Goal: Information Seeking & Learning: Learn about a topic

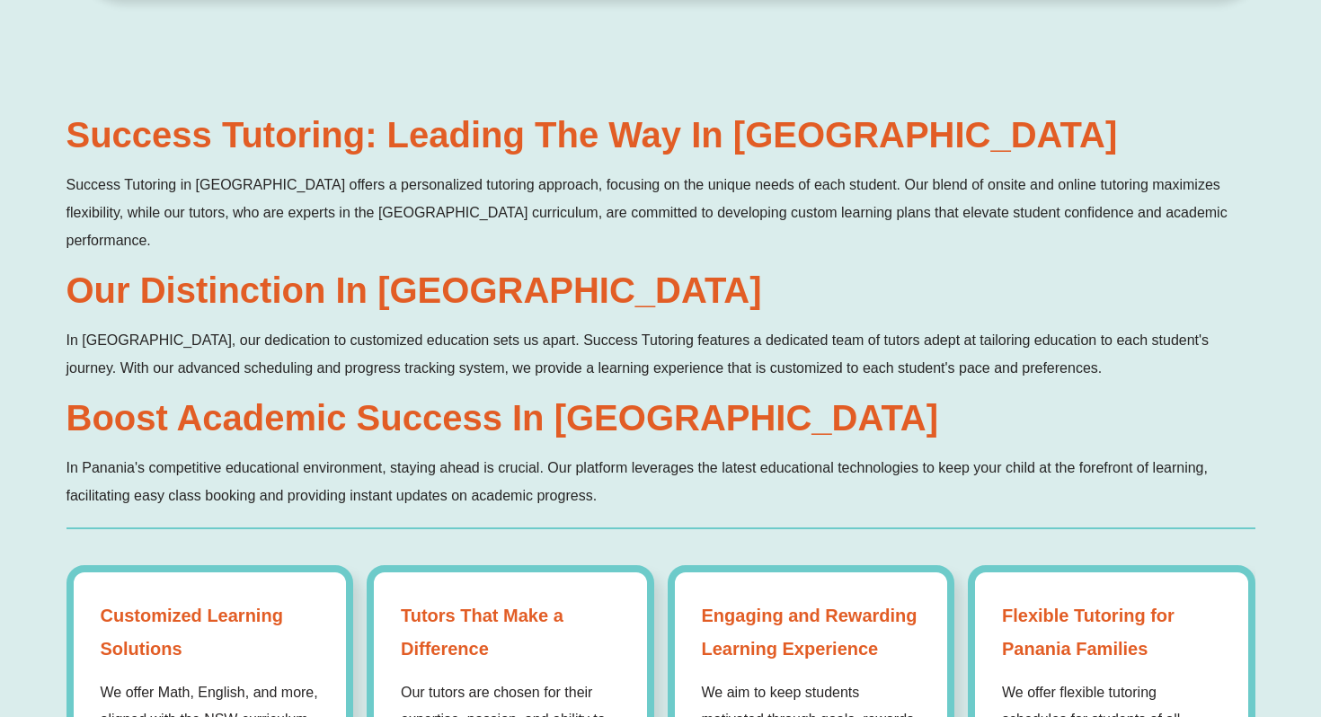
scroll to position [1051, 0]
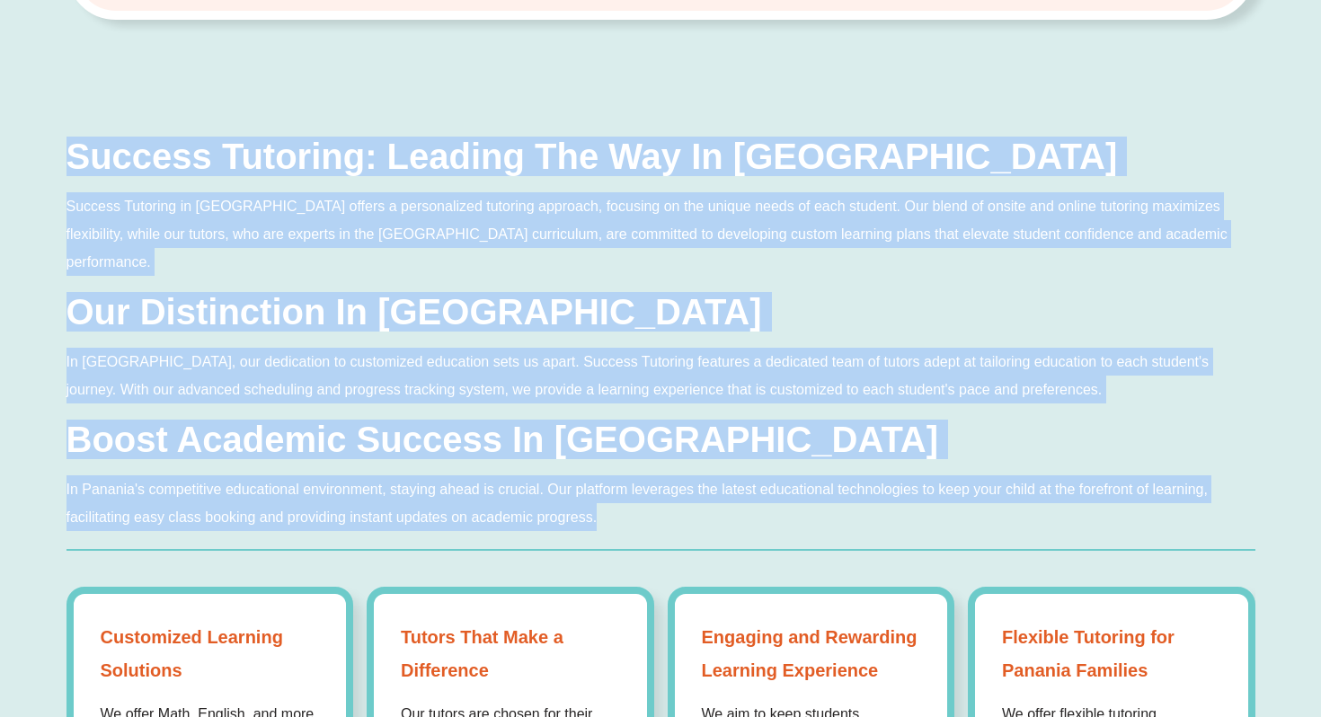
drag, startPoint x: 65, startPoint y: 123, endPoint x: 851, endPoint y: 500, distance: 871.8
click at [851, 501] on div "Success Tutoring: Leading the Way in [GEOGRAPHIC_DATA] Success Tutoring in [GEO…" at bounding box center [660, 566] width 1321 height 974
copy div "Success Tutoring: Leading the Way in Panania Success Tutoring in [GEOGRAPHIC_DA…"
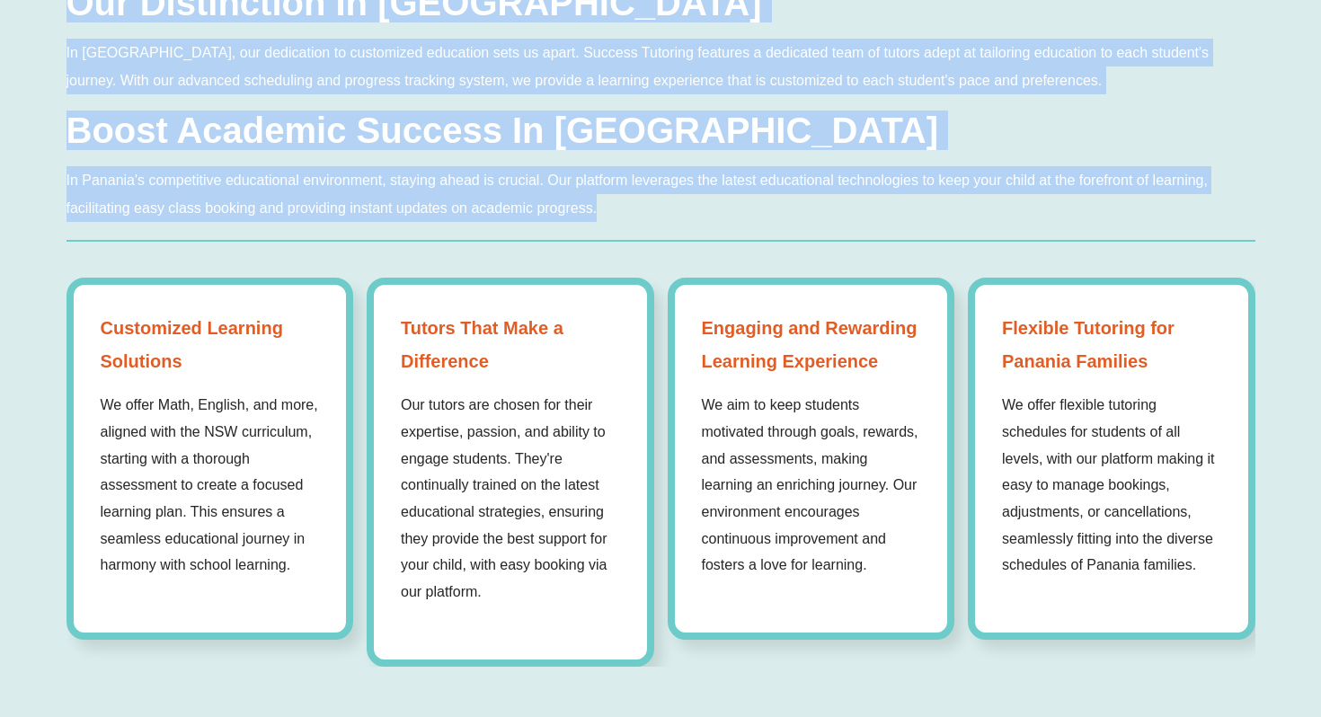
scroll to position [1449, 0]
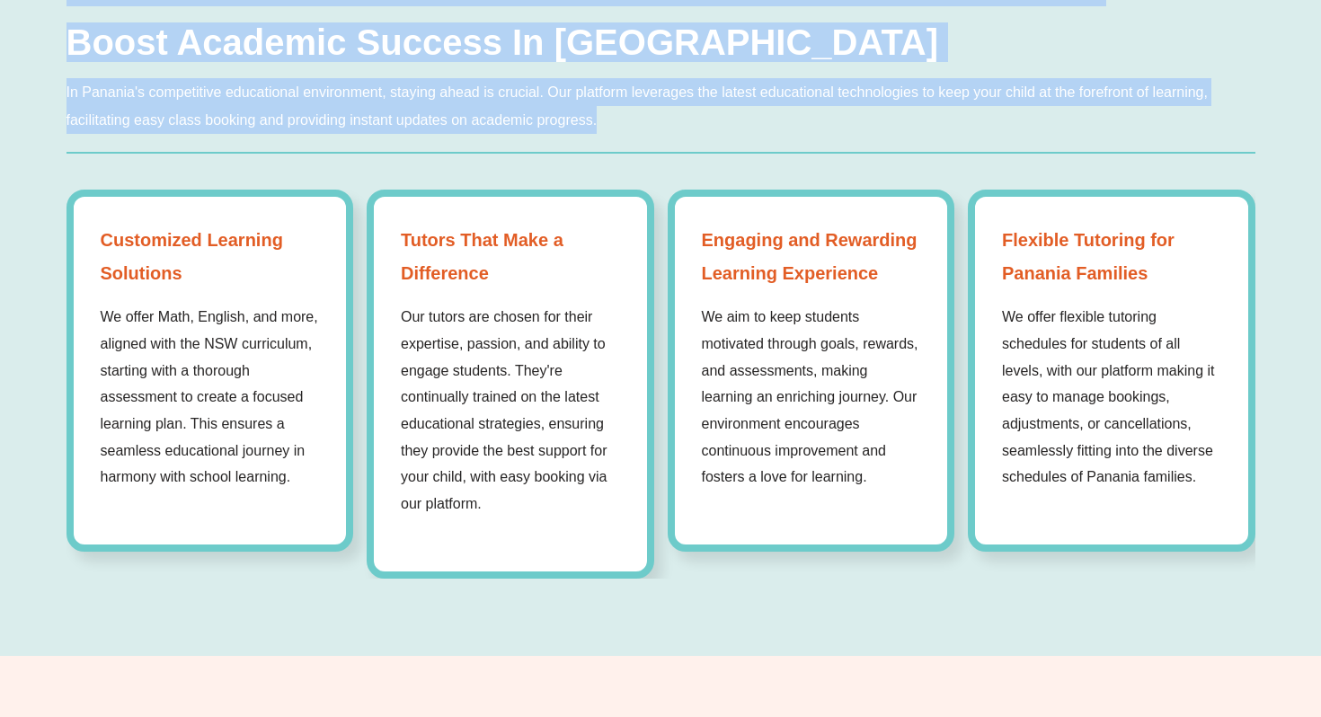
click at [479, 304] on p "Our tutors are chosen for their expertise, passion, and ability to engage stude…" at bounding box center [510, 411] width 219 height 214
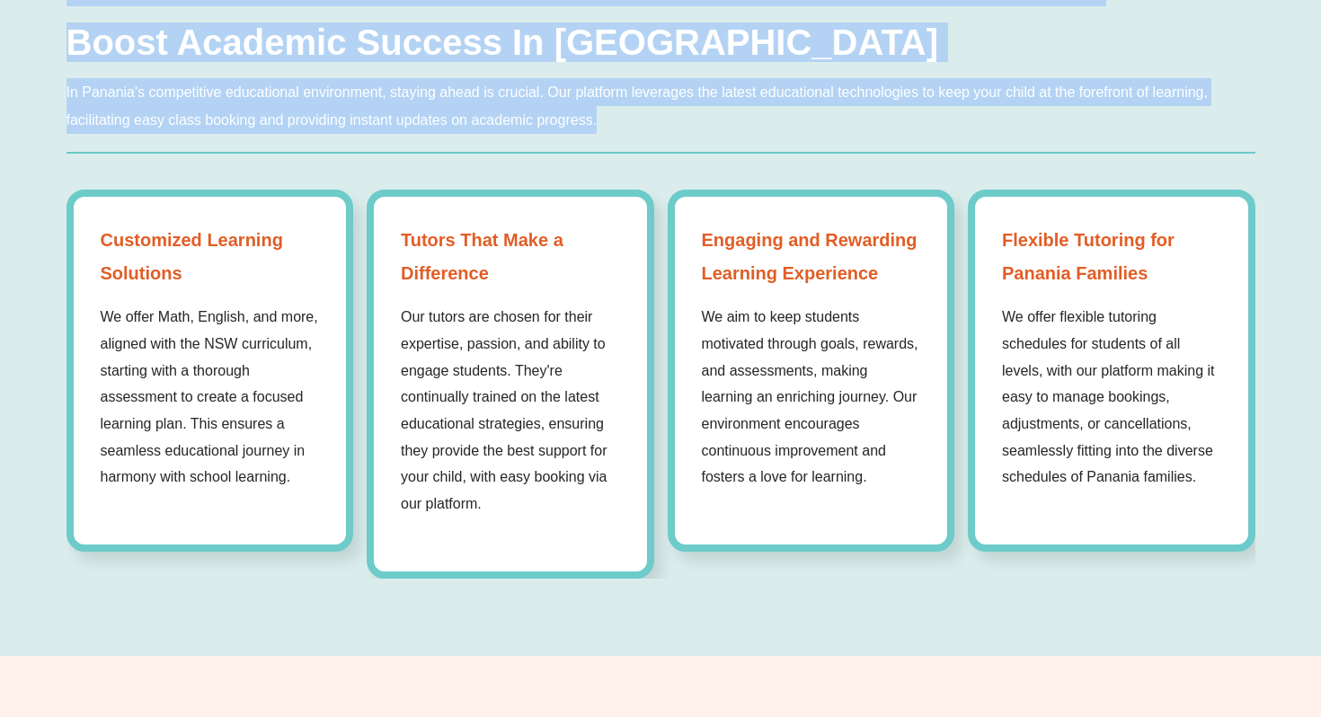
click at [213, 224] on div "Customized Learning Solutions We offer Math, English, and more, aligned with th…" at bounding box center [210, 371] width 288 height 362
click at [59, 176] on div "Success Tutoring: Leading the Way in [GEOGRAPHIC_DATA] Success Tutoring in [GEO…" at bounding box center [660, 169] width 1321 height 974
click at [178, 224] on strong "Customized Learning Solutions" at bounding box center [210, 257] width 219 height 66
click at [182, 224] on strong "Customized Learning Solutions" at bounding box center [210, 257] width 219 height 66
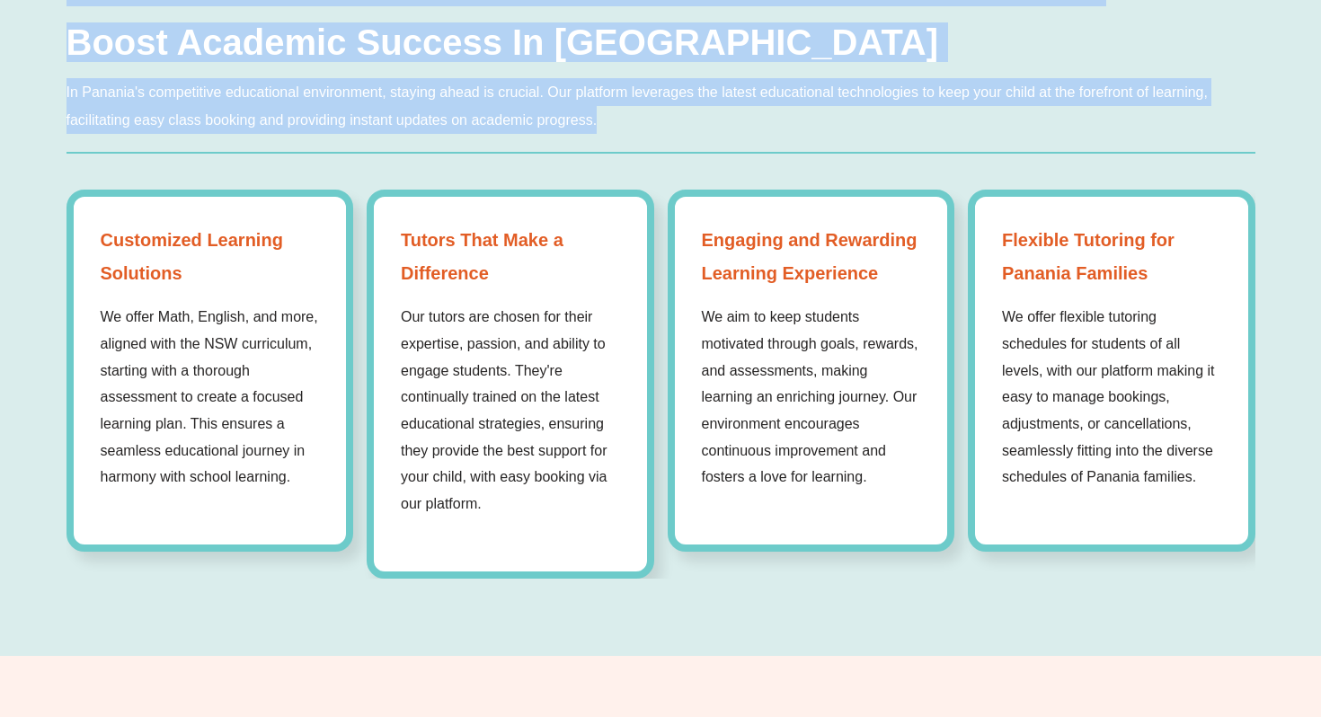
click at [235, 152] on div at bounding box center [660, 162] width 1189 height 20
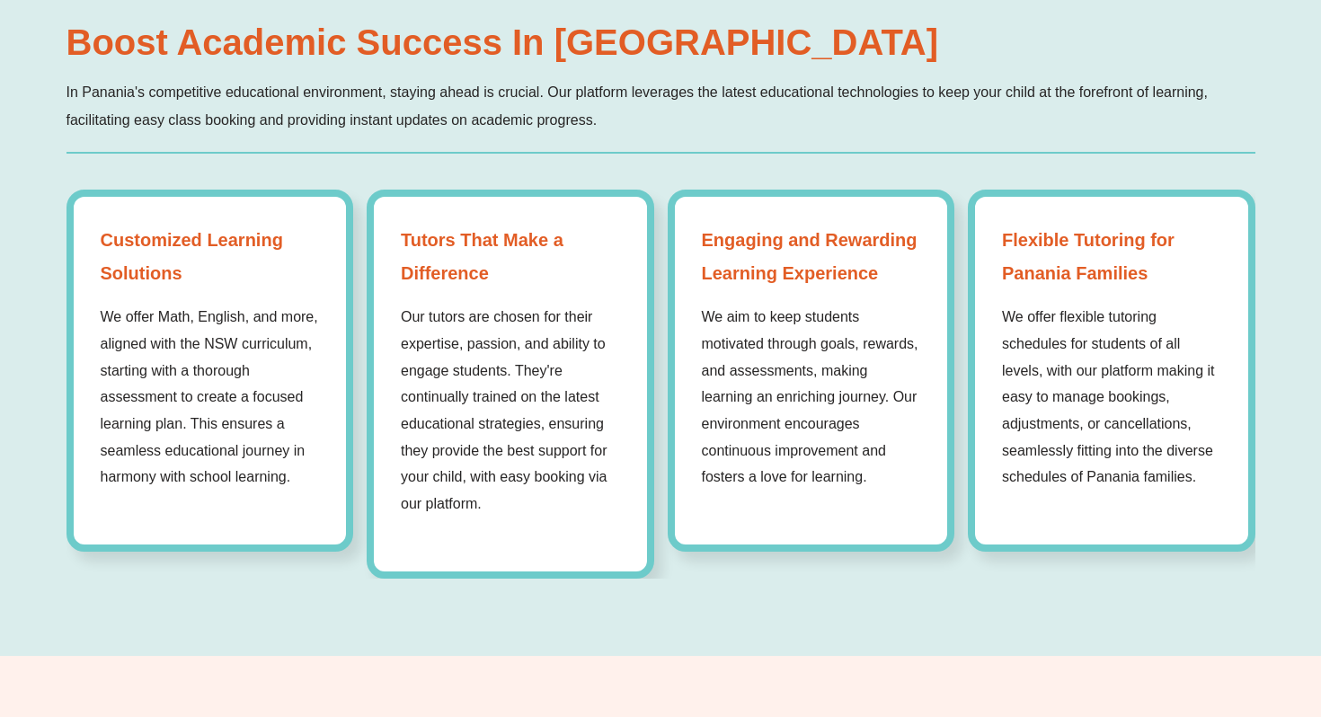
click at [185, 224] on strong "Customized Learning Solutions" at bounding box center [210, 257] width 219 height 66
click at [93, 190] on div "Customized Learning Solutions We offer Math, English, and more, aligned with th…" at bounding box center [210, 371] width 288 height 362
click at [181, 230] on strong "Customized Learning Solutions" at bounding box center [210, 257] width 219 height 66
click at [120, 224] on strong "Customized Learning Solutions" at bounding box center [210, 257] width 219 height 66
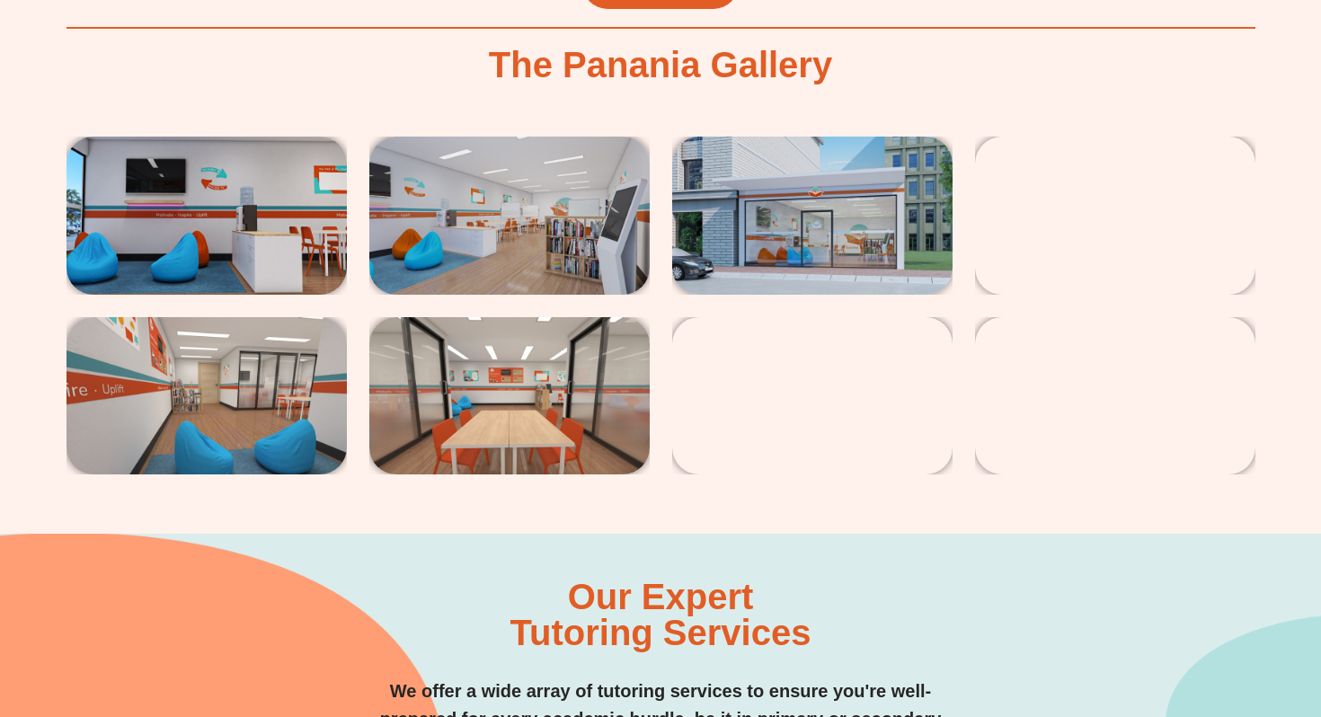
scroll to position [3082, 0]
